Goal: Navigation & Orientation: Find specific page/section

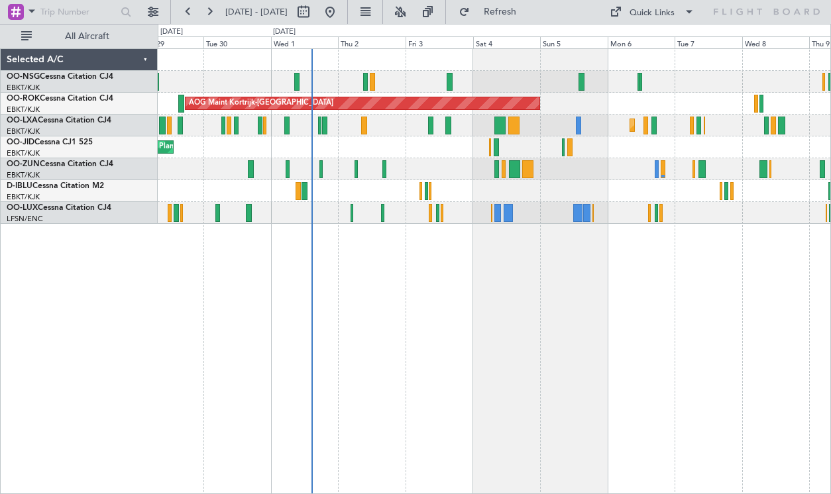
click at [562, 287] on div "AOG Maint Kortrijk-[GEOGRAPHIC_DATA] Planned Maint [GEOGRAPHIC_DATA]-[GEOGRAPHI…" at bounding box center [494, 271] width 673 height 446
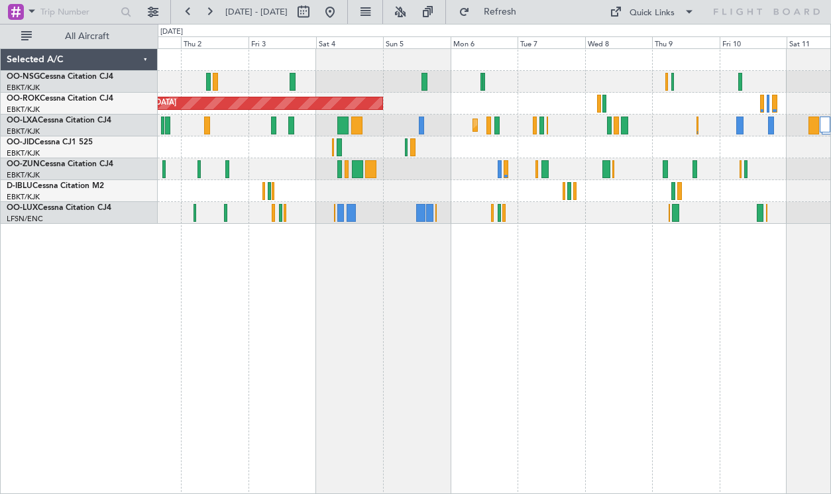
click at [443, 294] on div "AOG Maint Kortrijk-[GEOGRAPHIC_DATA] Planned Maint [GEOGRAPHIC_DATA]-[GEOGRAPHI…" at bounding box center [494, 271] width 673 height 446
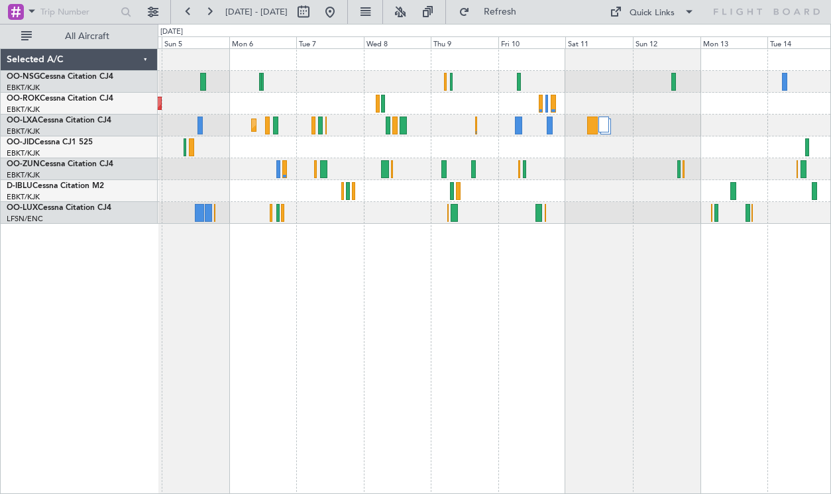
click at [547, 158] on div at bounding box center [494, 148] width 673 height 22
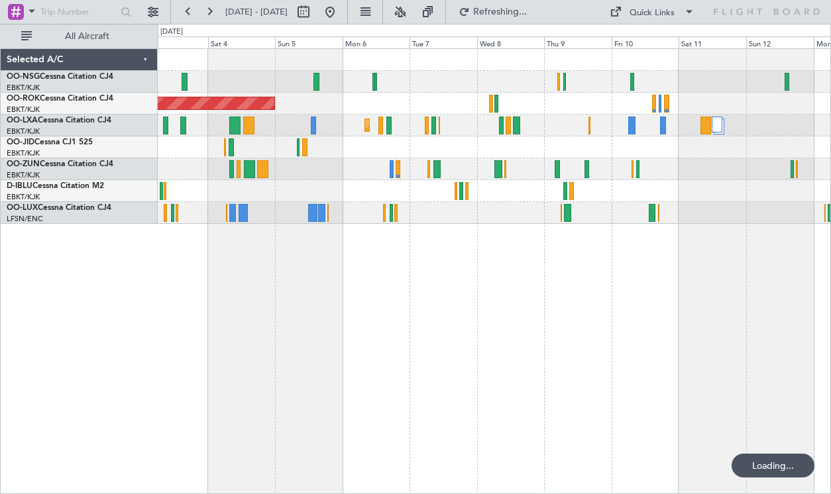
click at [597, 153] on div at bounding box center [494, 148] width 673 height 22
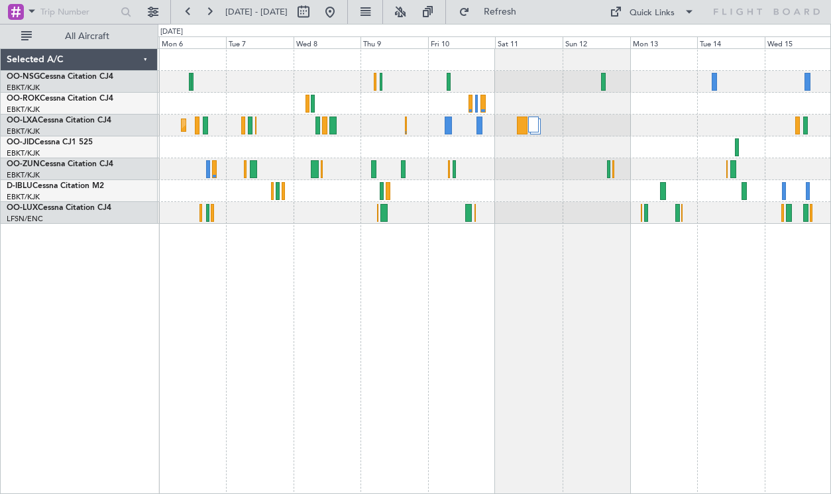
click at [485, 93] on div "AOG Maint Kortrijk-[GEOGRAPHIC_DATA]" at bounding box center [494, 104] width 673 height 22
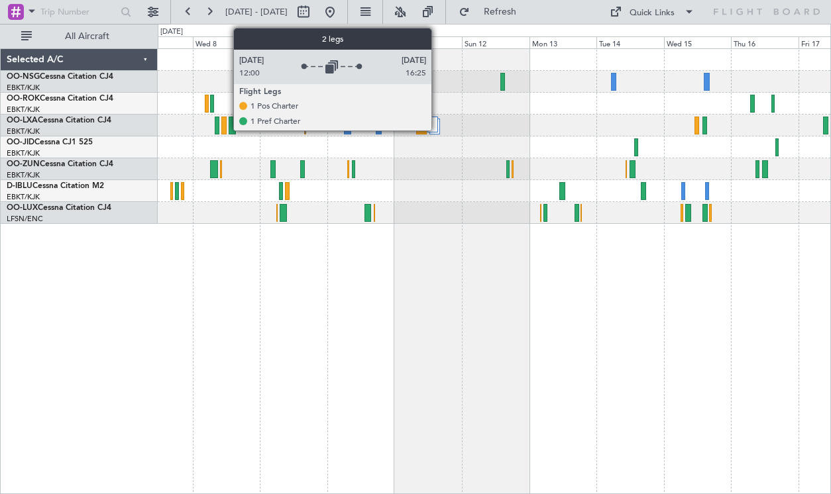
click at [437, 128] on div at bounding box center [432, 125] width 11 height 16
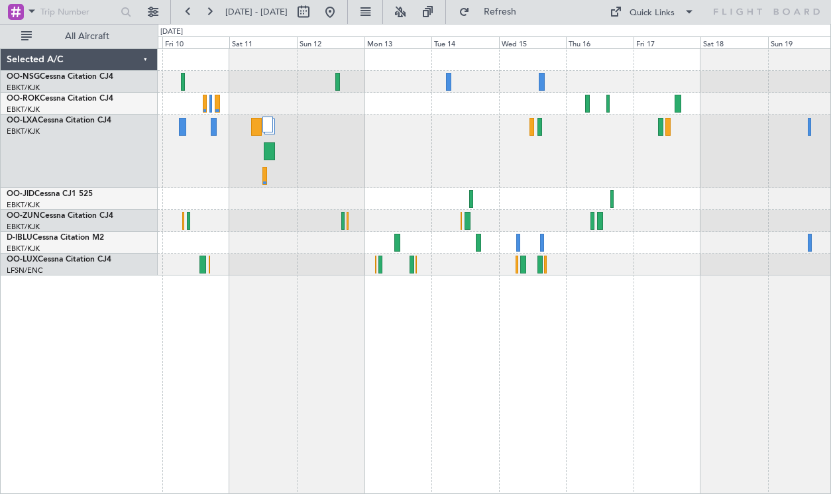
click at [433, 131] on div at bounding box center [494, 152] width 673 height 74
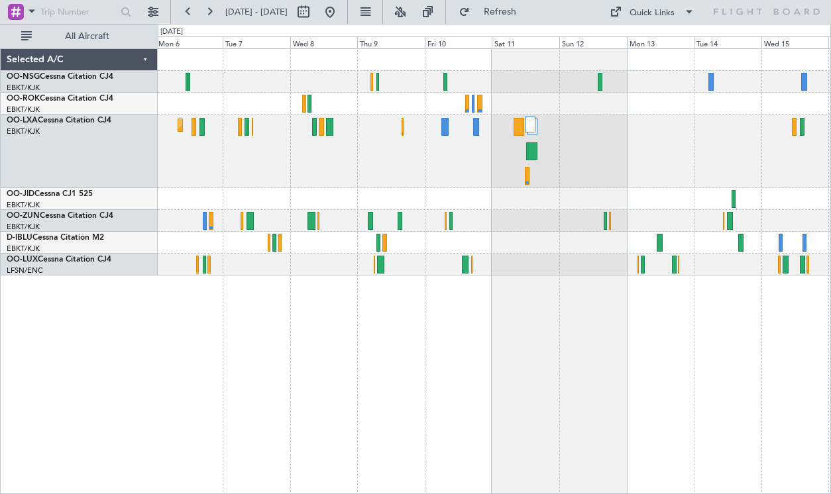
click at [669, 180] on div "Planned Maint Kortrijk-[GEOGRAPHIC_DATA]" at bounding box center [494, 152] width 673 height 74
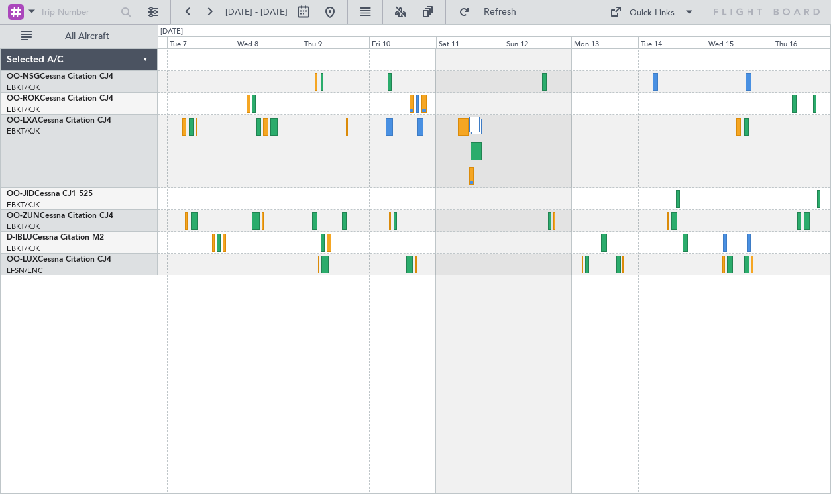
click at [590, 149] on div "Planned Maint Kortrijk-[GEOGRAPHIC_DATA]" at bounding box center [494, 152] width 673 height 74
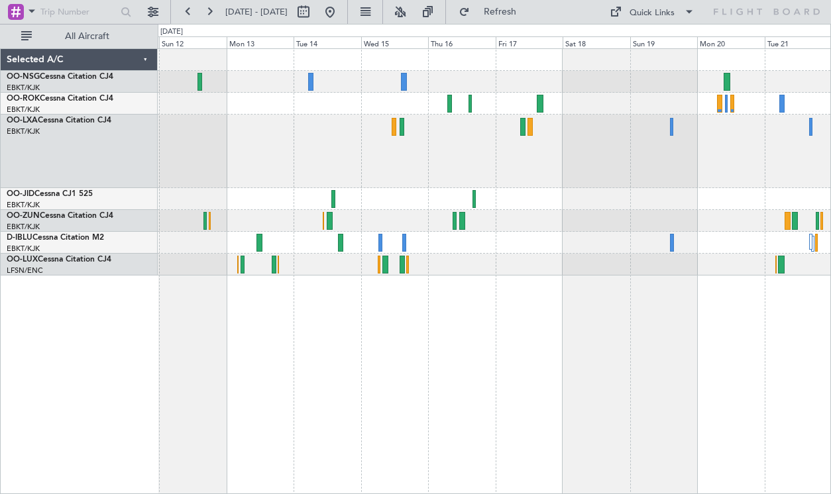
click at [449, 163] on div at bounding box center [494, 152] width 673 height 74
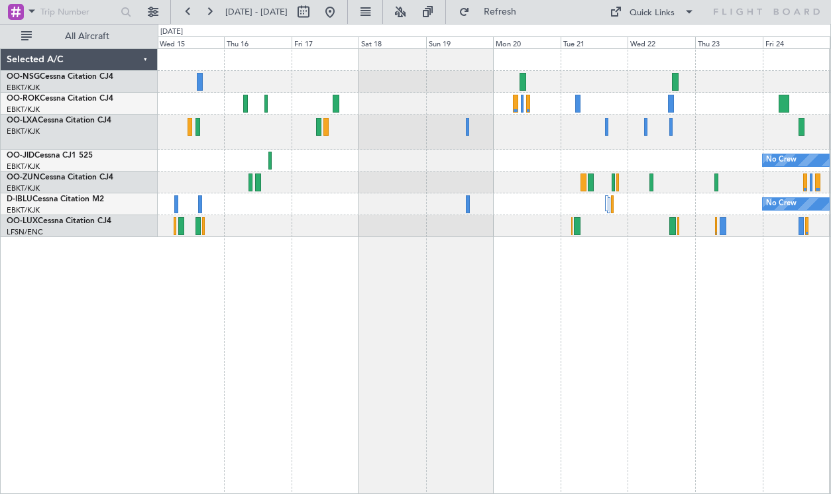
click at [451, 188] on div "No Crew No Crew" at bounding box center [494, 143] width 673 height 188
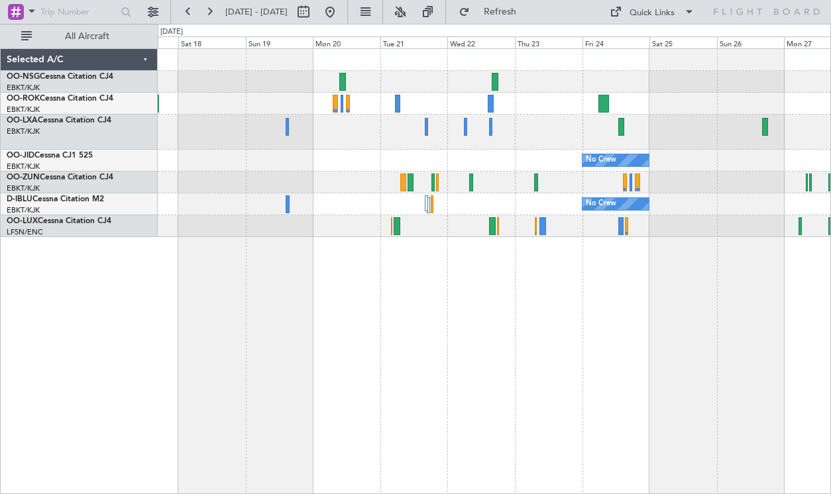
click at [536, 78] on div "No Crew No Crew Planned Maint [GEOGRAPHIC_DATA] ([GEOGRAPHIC_DATA])" at bounding box center [494, 143] width 673 height 188
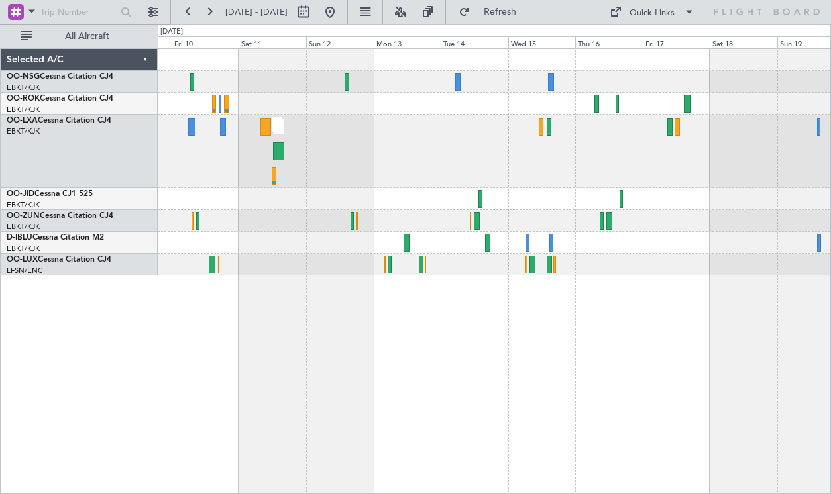
click at [805, 175] on div at bounding box center [494, 152] width 673 height 74
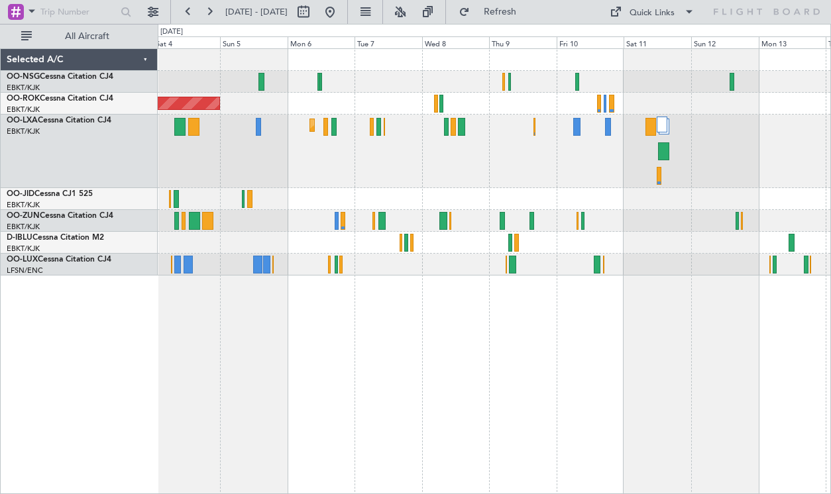
click at [724, 180] on div "AOG Maint Kortrijk-[GEOGRAPHIC_DATA] Planned Maint [GEOGRAPHIC_DATA]-[GEOGRAPHI…" at bounding box center [494, 162] width 673 height 227
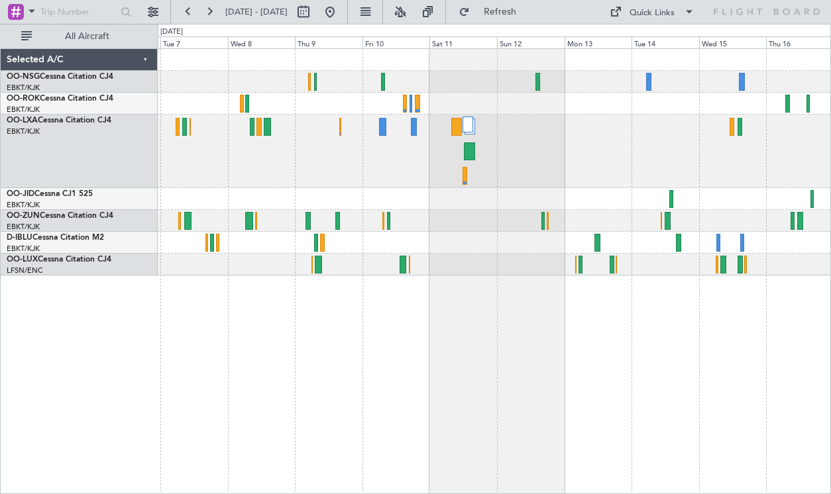
click at [539, 184] on div "Planned Maint Kortrijk-[GEOGRAPHIC_DATA]" at bounding box center [494, 152] width 673 height 74
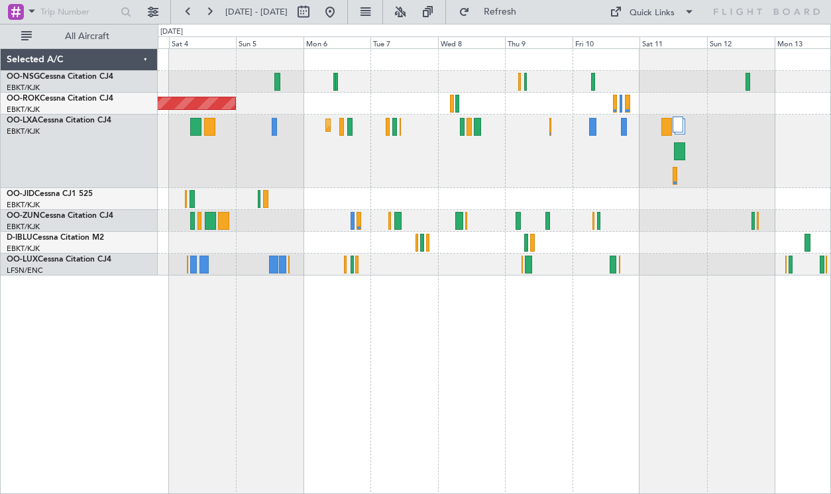
click at [663, 189] on div at bounding box center [494, 199] width 673 height 22
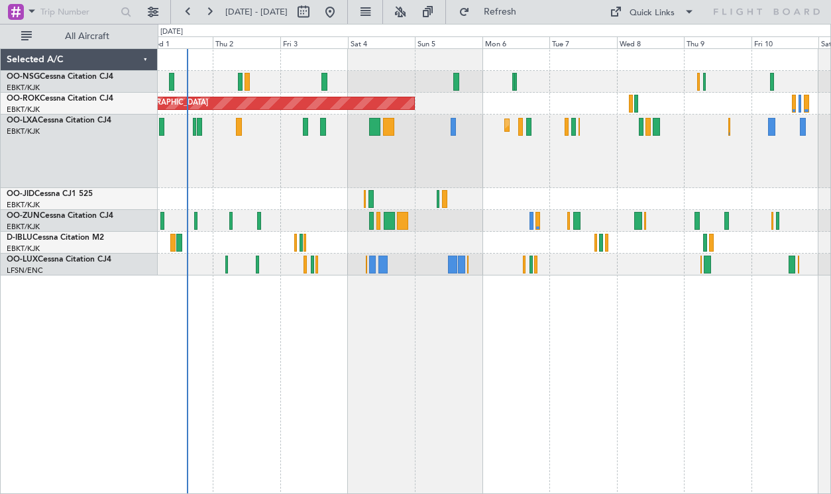
click at [468, 167] on div "Planned Maint Kortrijk-[GEOGRAPHIC_DATA]" at bounding box center [494, 152] width 673 height 74
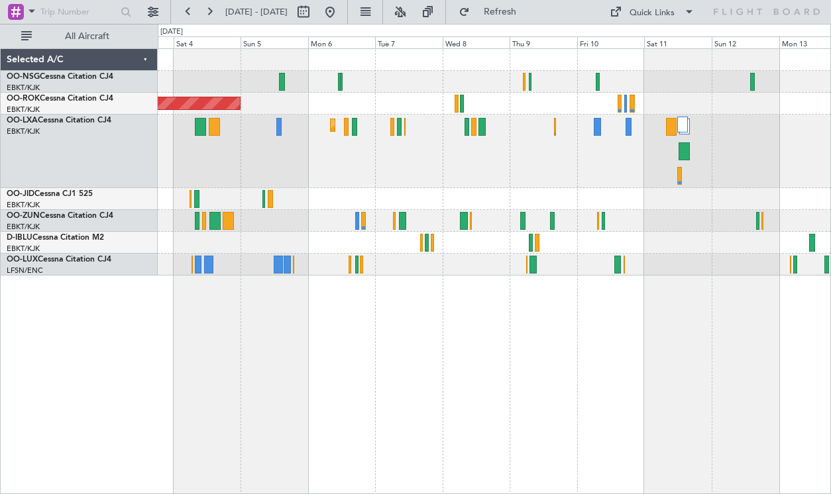
click at [487, 192] on div "AOG Maint Kortrijk-[GEOGRAPHIC_DATA] Planned Maint [GEOGRAPHIC_DATA]-[GEOGRAPHI…" at bounding box center [494, 162] width 673 height 227
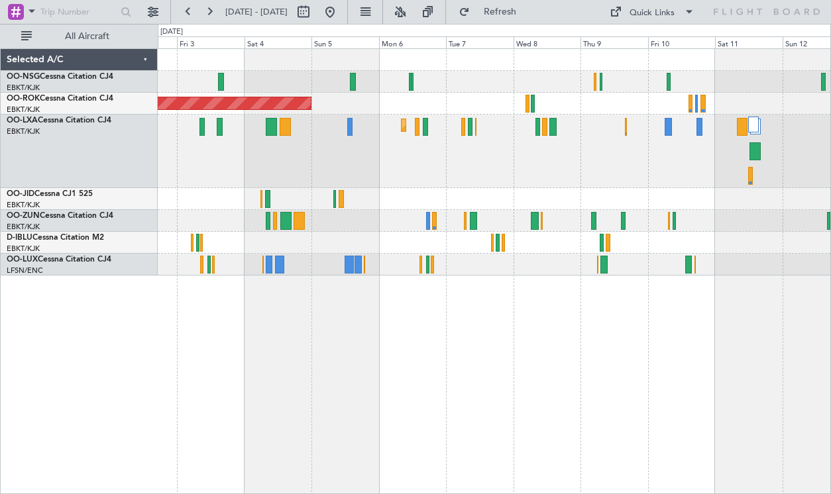
click at [403, 176] on div "Planned Maint Kortrijk-[GEOGRAPHIC_DATA]" at bounding box center [494, 152] width 673 height 74
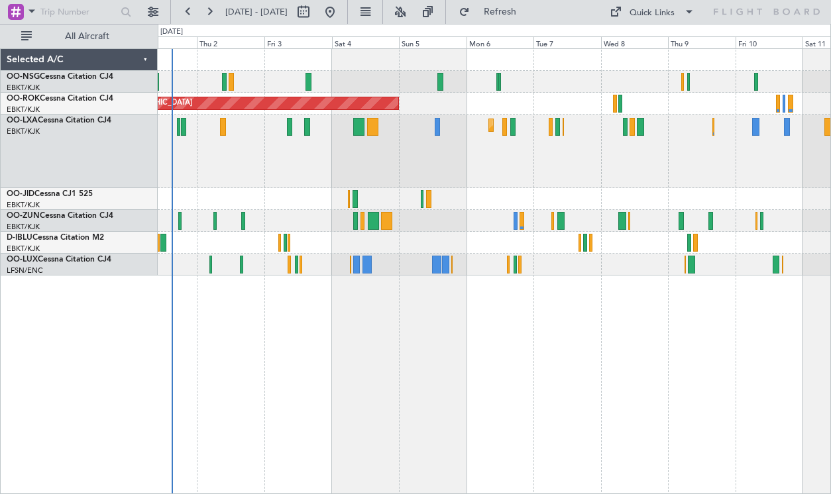
click at [556, 150] on div "Planned Maint Kortrijk-[GEOGRAPHIC_DATA]" at bounding box center [494, 152] width 673 height 74
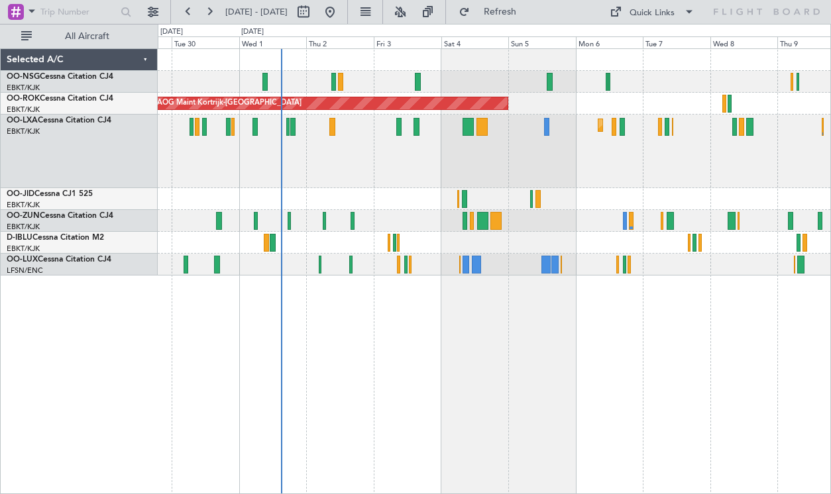
click at [329, 393] on div "AOG Maint Kortrijk-[GEOGRAPHIC_DATA] Planned Maint [GEOGRAPHIC_DATA]-[GEOGRAPHI…" at bounding box center [494, 271] width 673 height 446
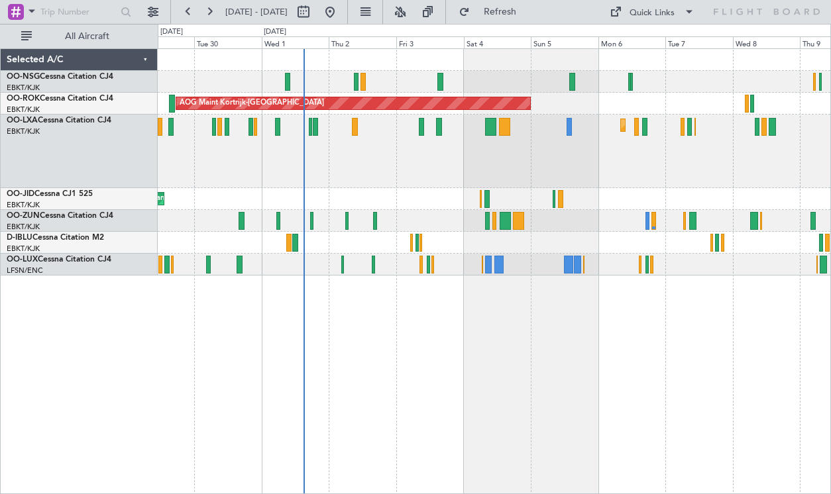
click at [650, 153] on div "AOG Maint Kortrijk-[GEOGRAPHIC_DATA] Planned Maint [GEOGRAPHIC_DATA]-[GEOGRAPHI…" at bounding box center [494, 162] width 673 height 227
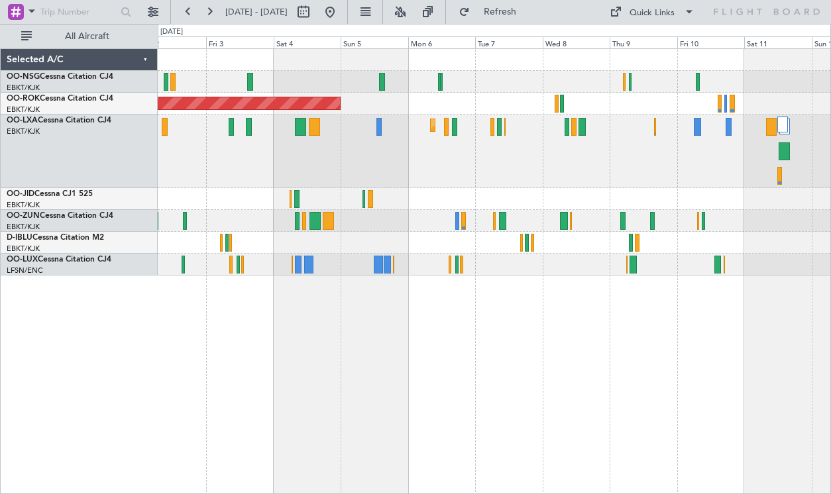
click at [643, 107] on div "AOG Maint Kortrijk-[GEOGRAPHIC_DATA] Planned Maint [GEOGRAPHIC_DATA]-[GEOGRAPHI…" at bounding box center [494, 162] width 673 height 227
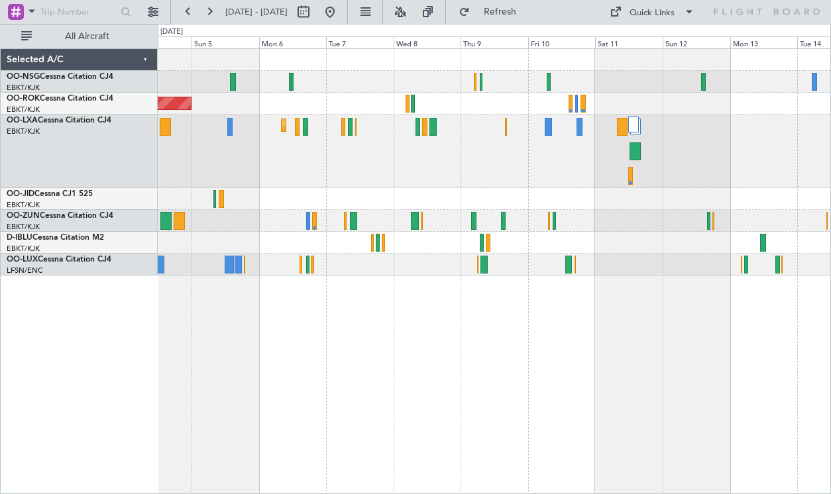
click at [452, 152] on div "Planned Maint Kortrijk-[GEOGRAPHIC_DATA]" at bounding box center [494, 152] width 673 height 74
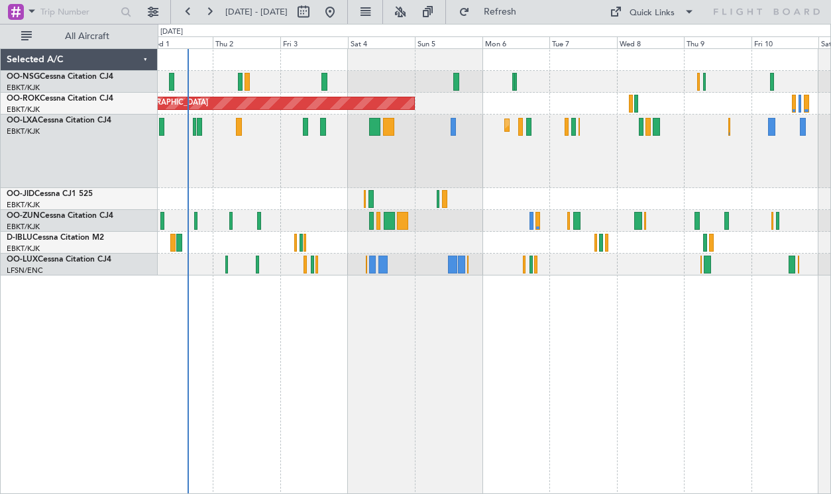
click at [716, 144] on div "Planned Maint Kortrijk-[GEOGRAPHIC_DATA]" at bounding box center [494, 152] width 673 height 74
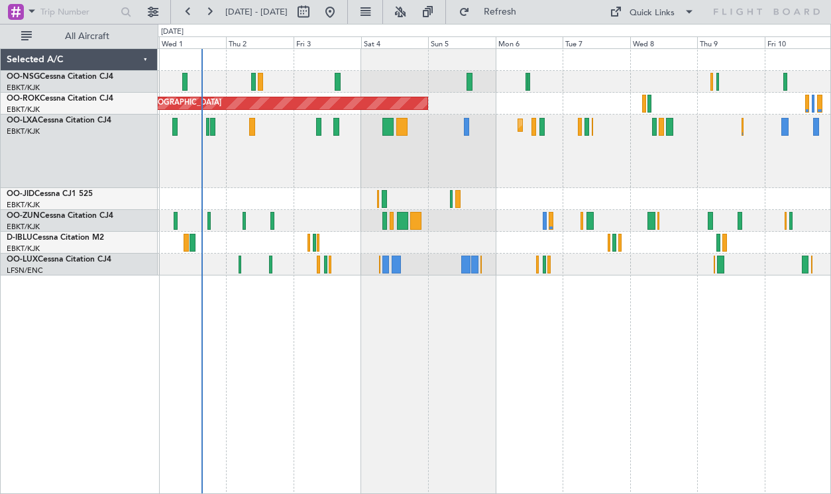
click at [460, 250] on div at bounding box center [494, 243] width 673 height 22
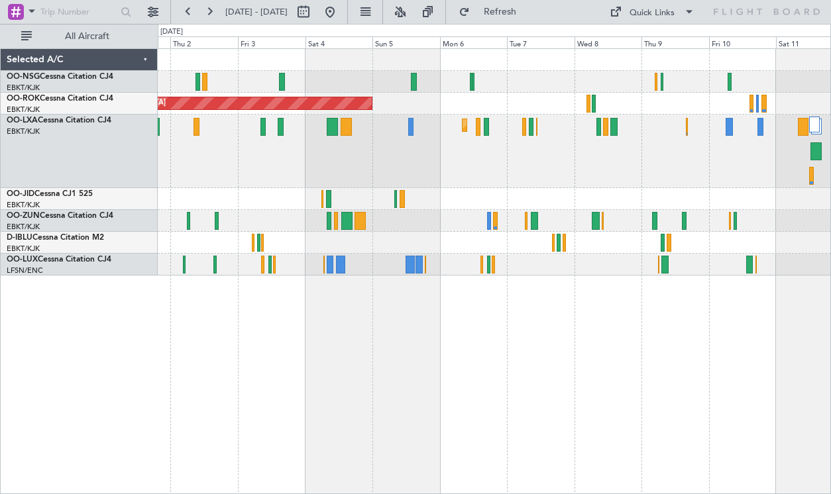
click at [409, 162] on div "Planned Maint Kortrijk-[GEOGRAPHIC_DATA]" at bounding box center [494, 152] width 673 height 74
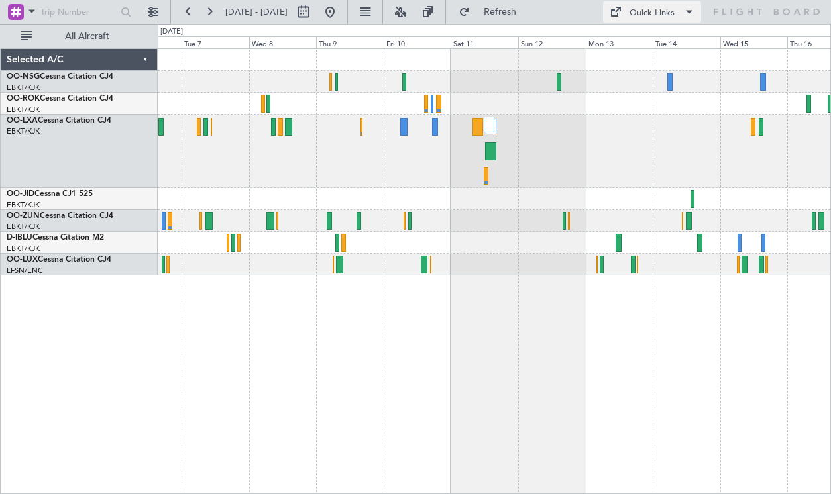
click at [644, 20] on div "Quick Links" at bounding box center [652, 13] width 45 height 13
click at [626, 71] on button "Crew Board" at bounding box center [656, 76] width 99 height 32
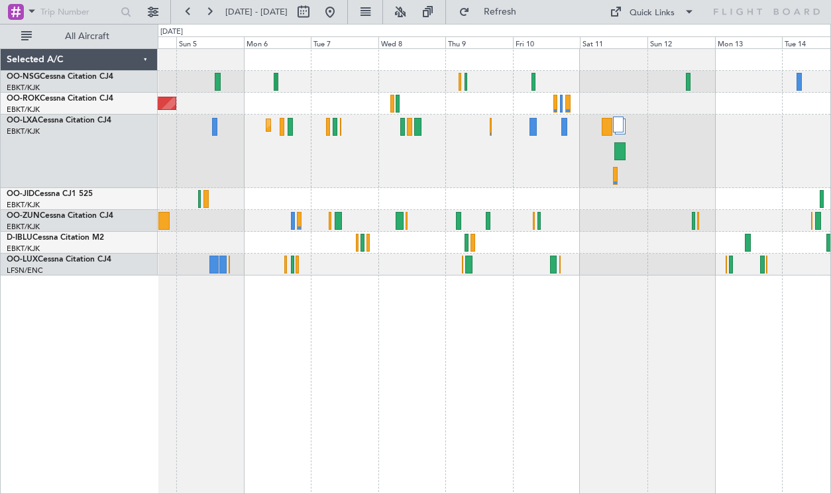
click at [443, 323] on div "AOG Maint Kortrijk-[GEOGRAPHIC_DATA] Planned Maint [GEOGRAPHIC_DATA]-[GEOGRAPHI…" at bounding box center [494, 271] width 673 height 446
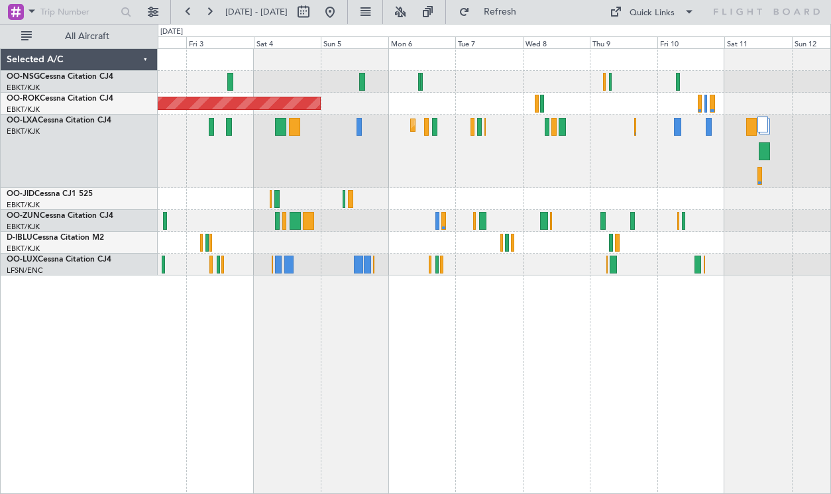
click at [547, 321] on div "AOG Maint Kortrijk-[GEOGRAPHIC_DATA] Planned Maint [GEOGRAPHIC_DATA]-[GEOGRAPHI…" at bounding box center [494, 271] width 673 height 446
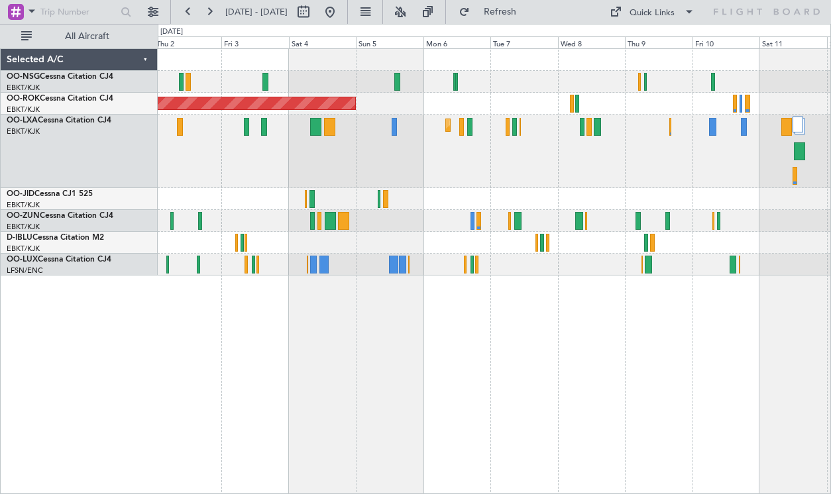
click at [563, 227] on div at bounding box center [494, 221] width 673 height 22
